Goal: Information Seeking & Learning: Learn about a topic

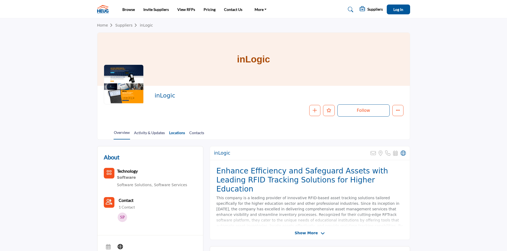
scroll to position [80, 0]
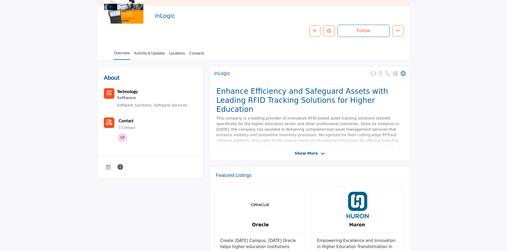
click at [404, 154] on div "Show More" at bounding box center [310, 153] width 200 height 6
click at [312, 157] on div "inLogic Sorry, but this listing is on a subscription plan which does not allow …" at bounding box center [310, 113] width 200 height 94
click at [312, 153] on span "Show More" at bounding box center [305, 153] width 23 height 6
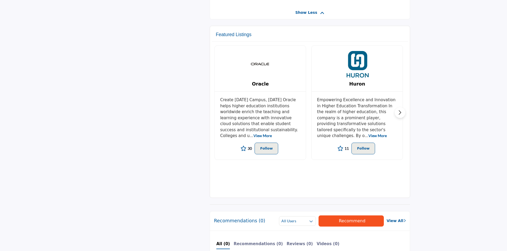
scroll to position [424, 0]
